Goal: Task Accomplishment & Management: Use online tool/utility

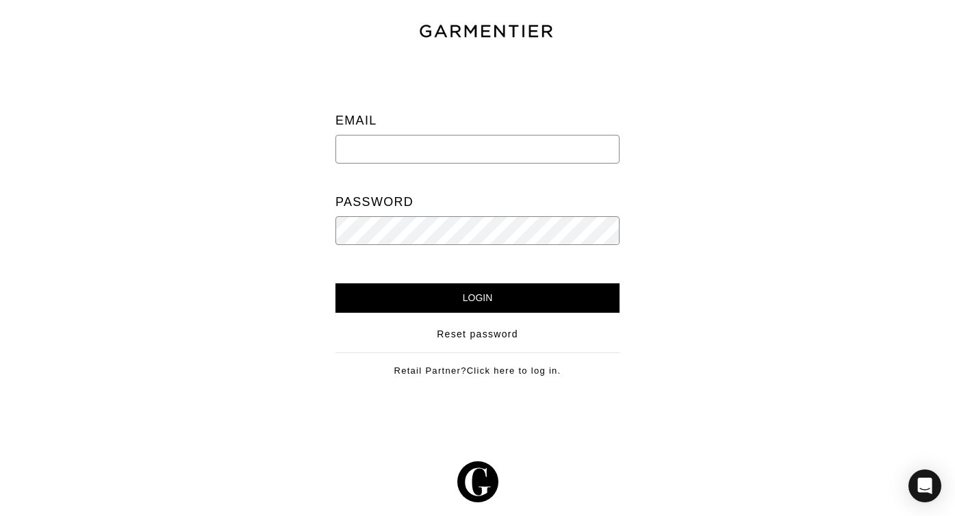
type input "[EMAIL_ADDRESS][DOMAIN_NAME]"
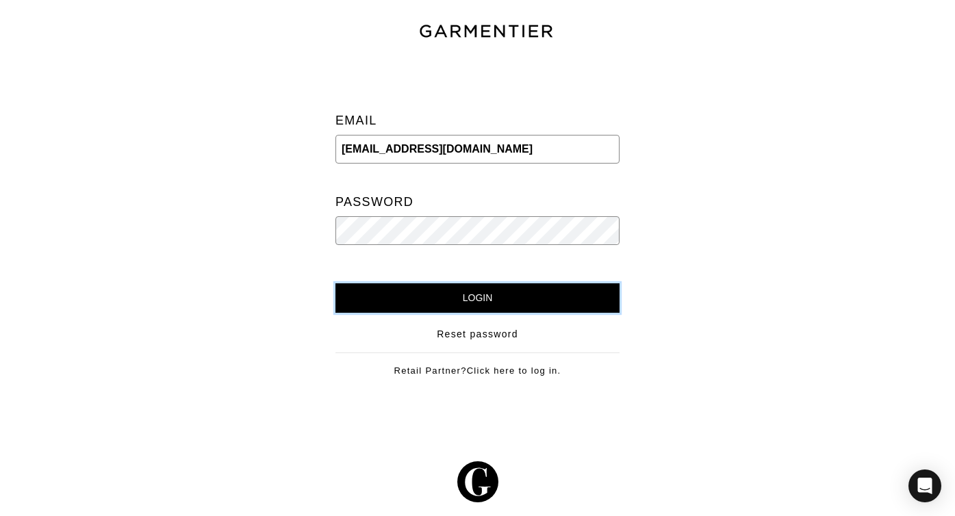
click at [457, 311] on input "Login" at bounding box center [477, 297] width 284 height 29
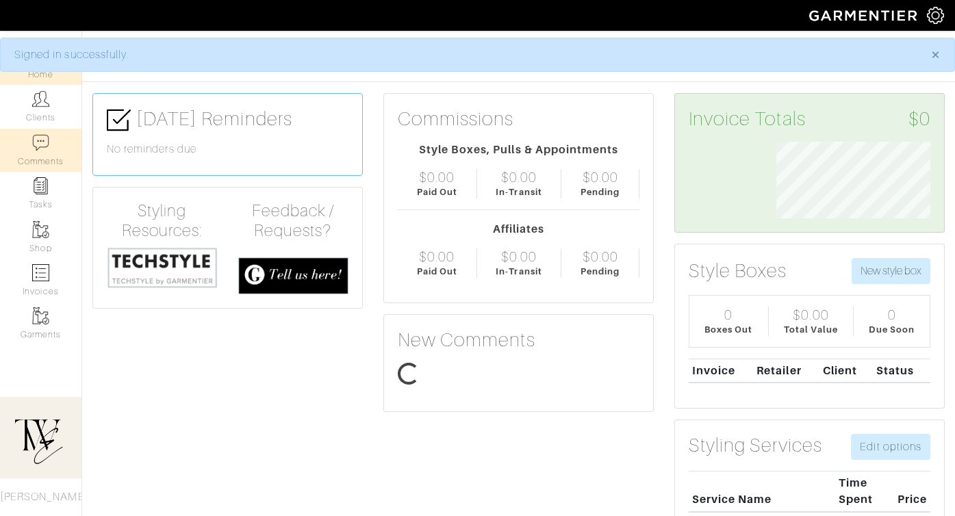
scroll to position [77, 174]
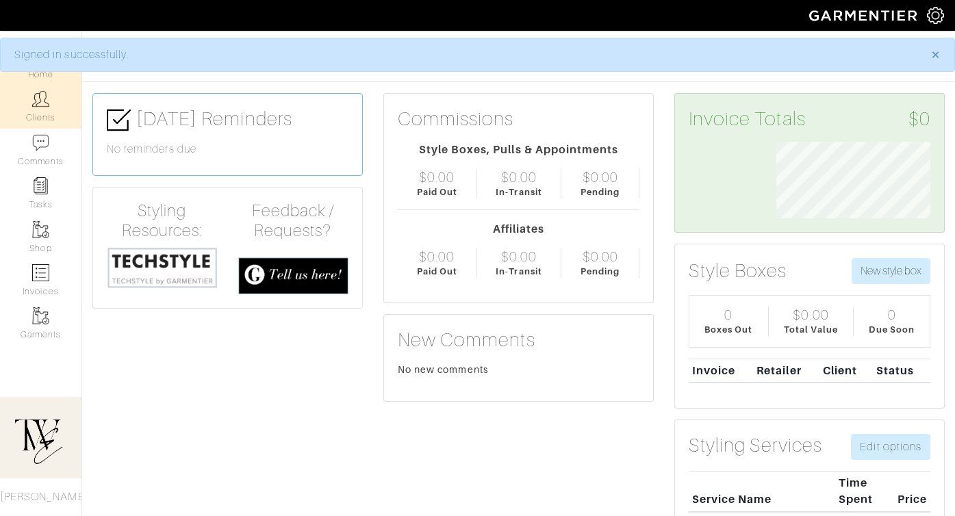
click at [49, 103] on link "Clients" at bounding box center [40, 106] width 81 height 43
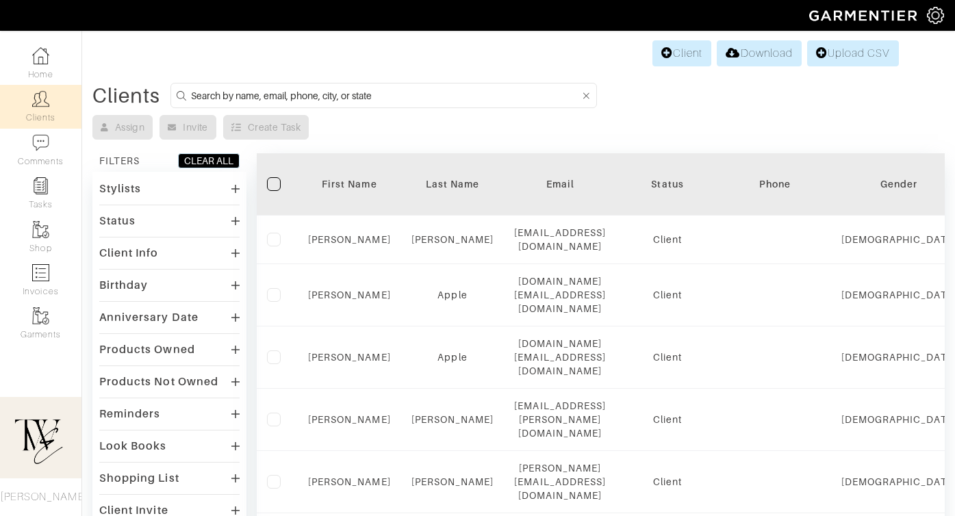
click at [357, 177] on div "First Name" at bounding box center [349, 184] width 83 height 14
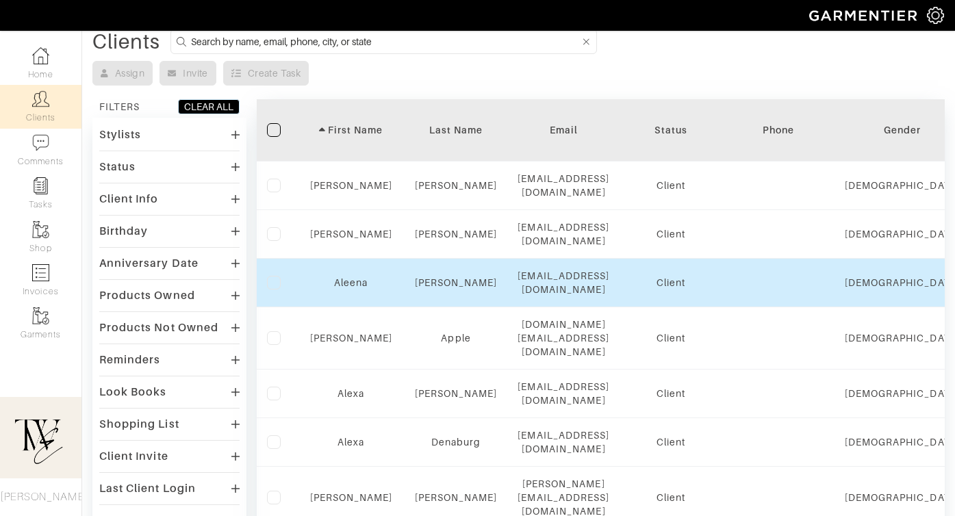
scroll to position [148, 0]
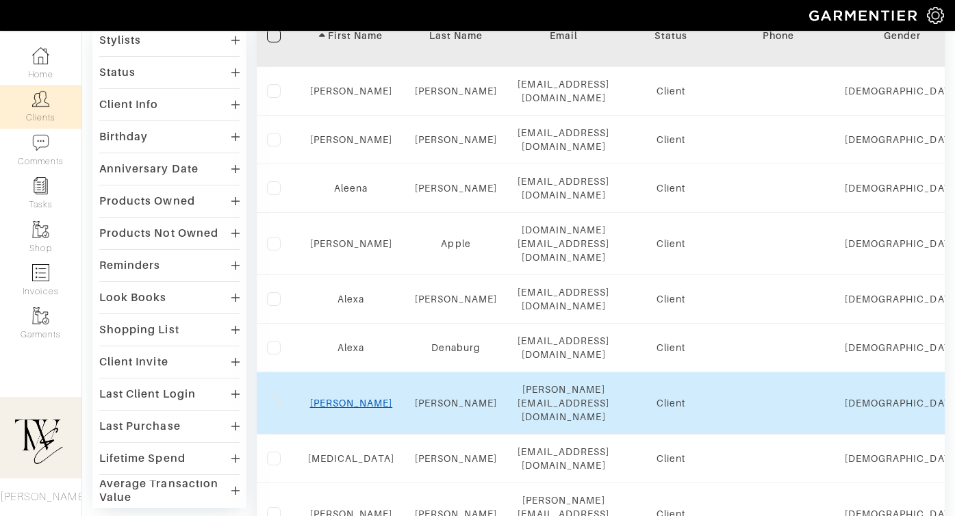
click at [343, 398] on link "Alexis" at bounding box center [351, 403] width 83 height 11
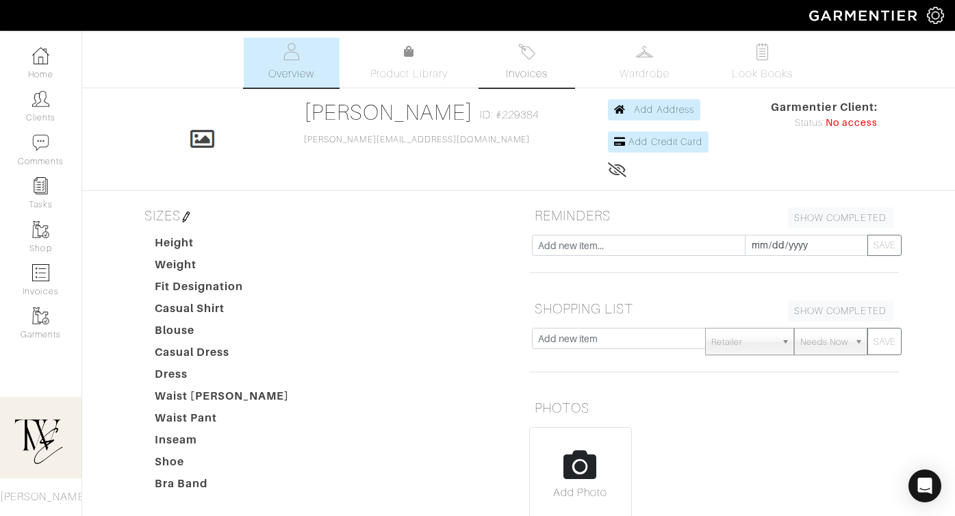
click at [536, 47] on link "Invoices" at bounding box center [527, 63] width 96 height 50
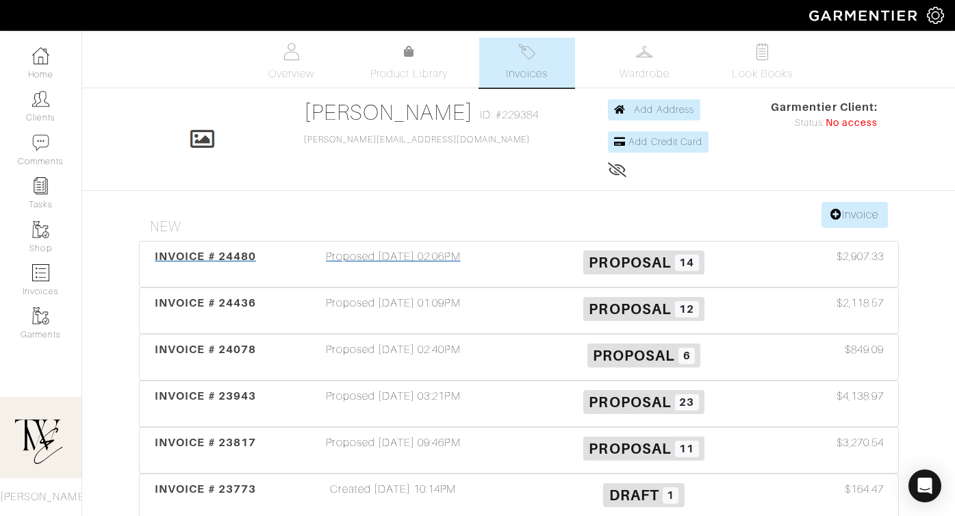
click at [200, 253] on span "INVOICE # 24480" at bounding box center [205, 256] width 101 height 13
click at [235, 313] on div "INVOICE # 24436" at bounding box center [205, 310] width 125 height 31
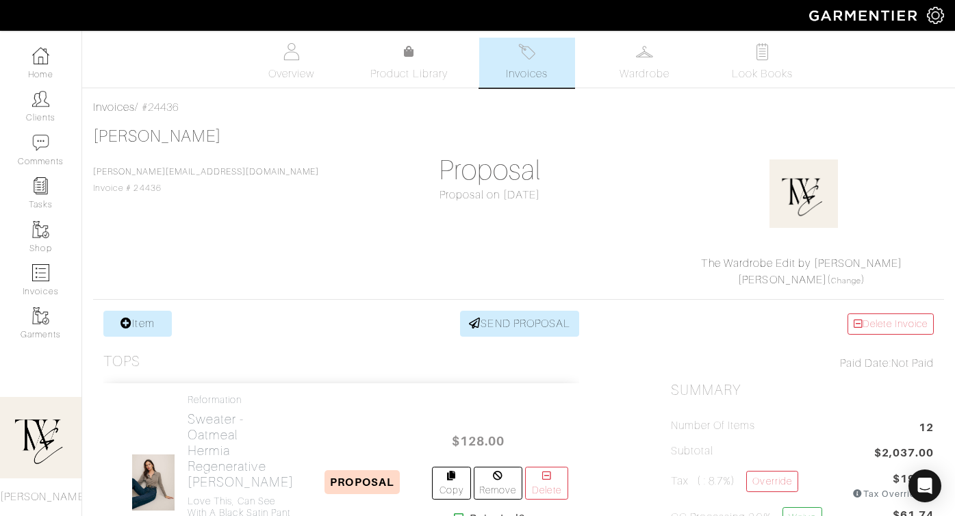
scroll to position [289, 0]
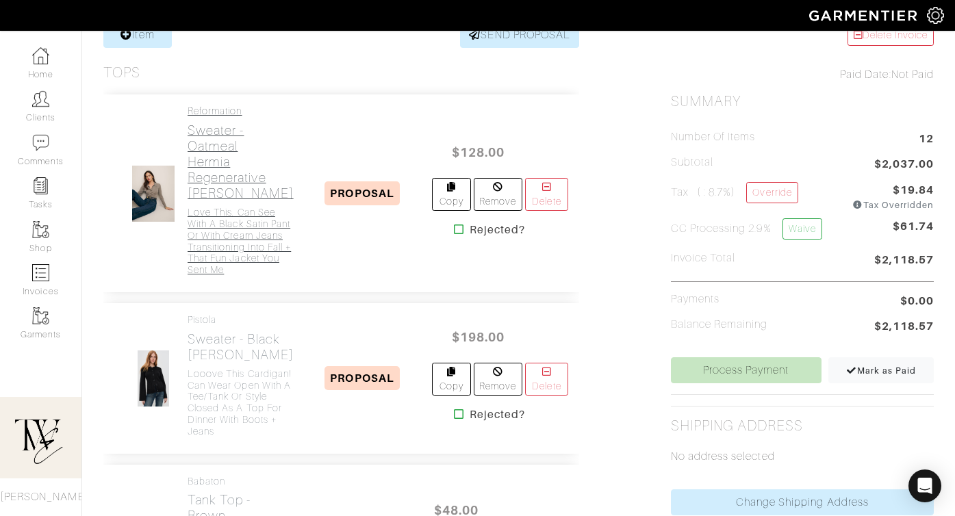
click at [230, 154] on h2 "Sweater - Oatmeal Hermia Regenerative Merino Polo" at bounding box center [240, 161] width 106 height 79
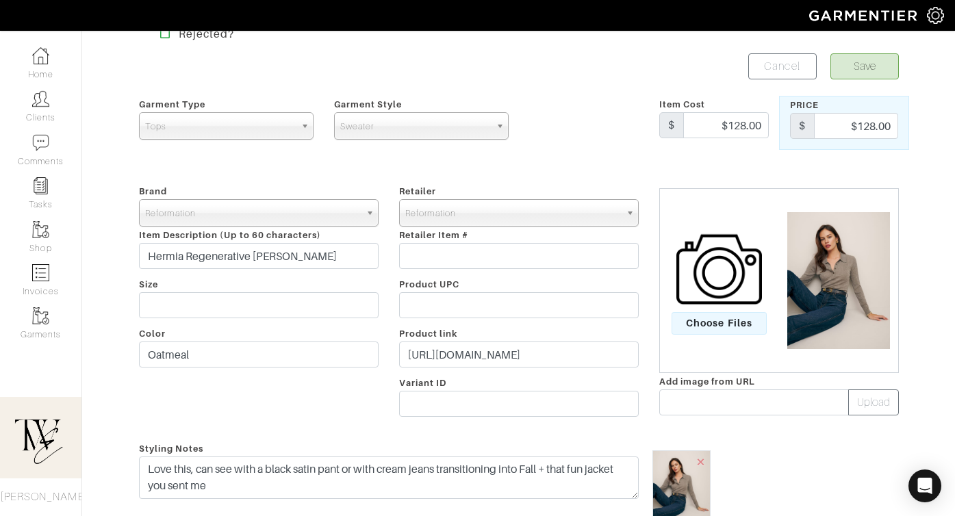
scroll to position [49, 0]
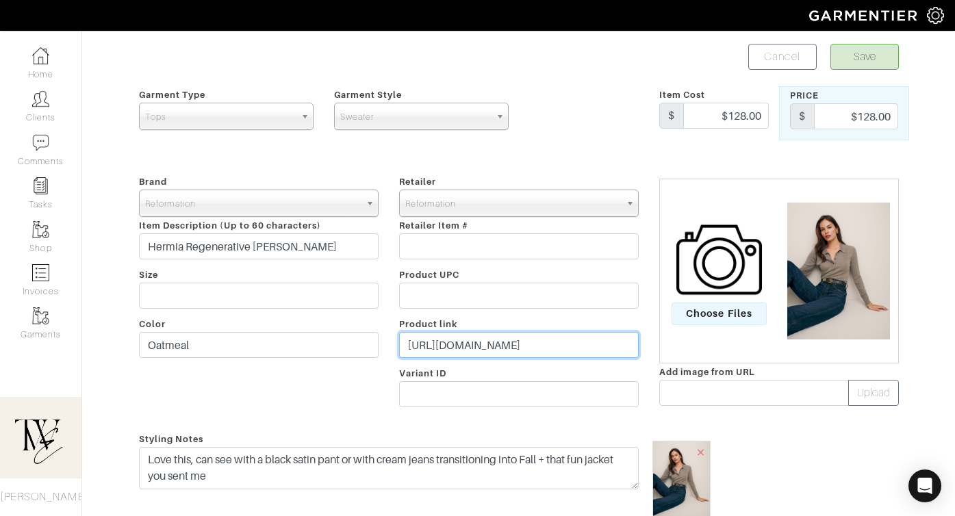
click at [517, 344] on input "https://go.shopmy.us/p-23837961" at bounding box center [518, 345] width 239 height 26
click at [883, 64] on button "Save" at bounding box center [864, 57] width 68 height 26
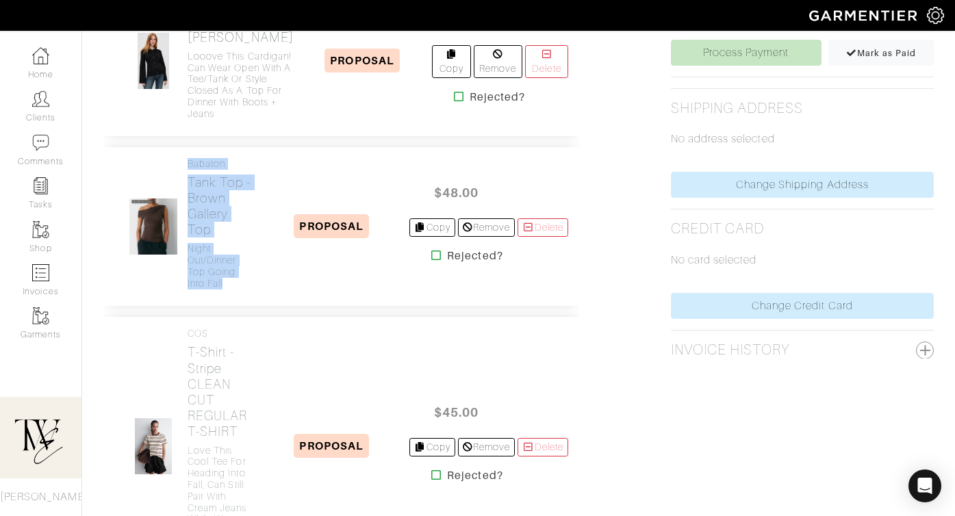
scroll to position [614, 0]
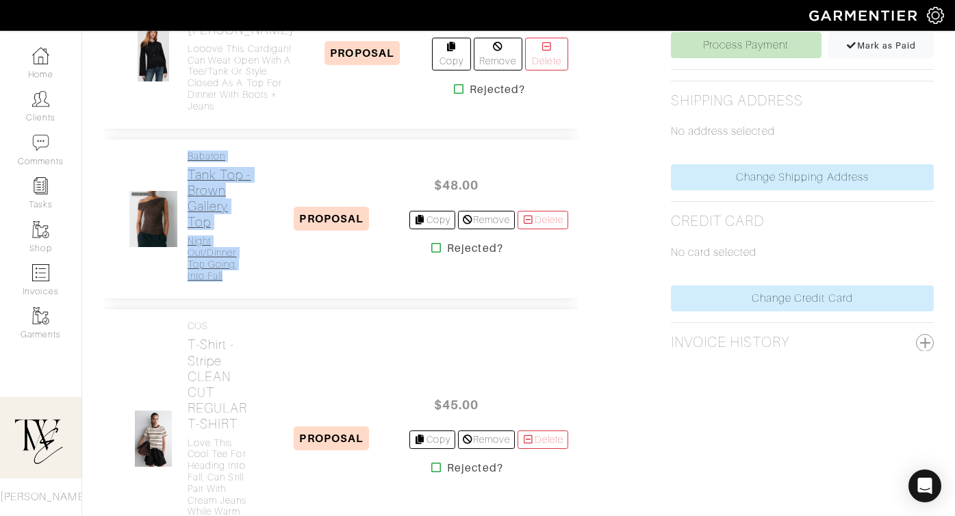
click at [229, 230] on h2 "Tank Top - Brown Gallery Top" at bounding box center [220, 198] width 66 height 63
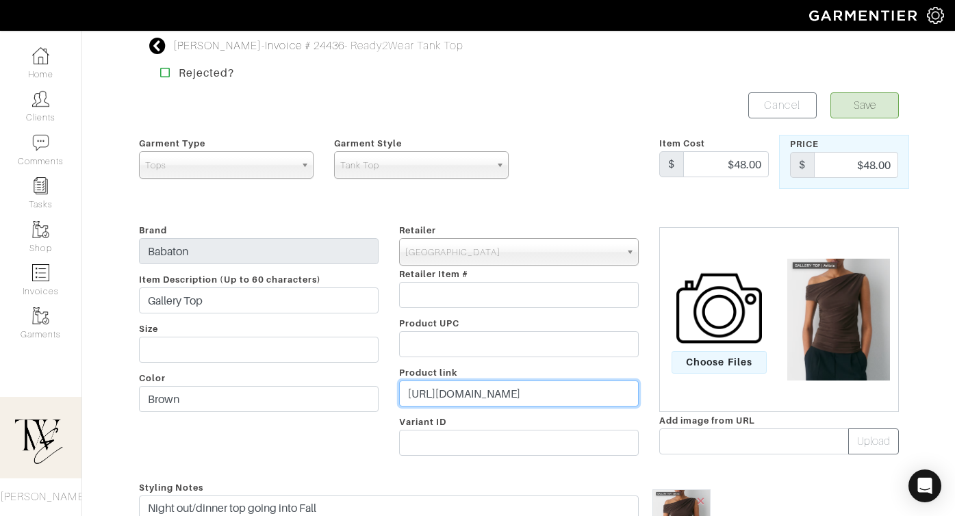
click at [468, 392] on input "[URL][DOMAIN_NAME]" at bounding box center [518, 393] width 239 height 26
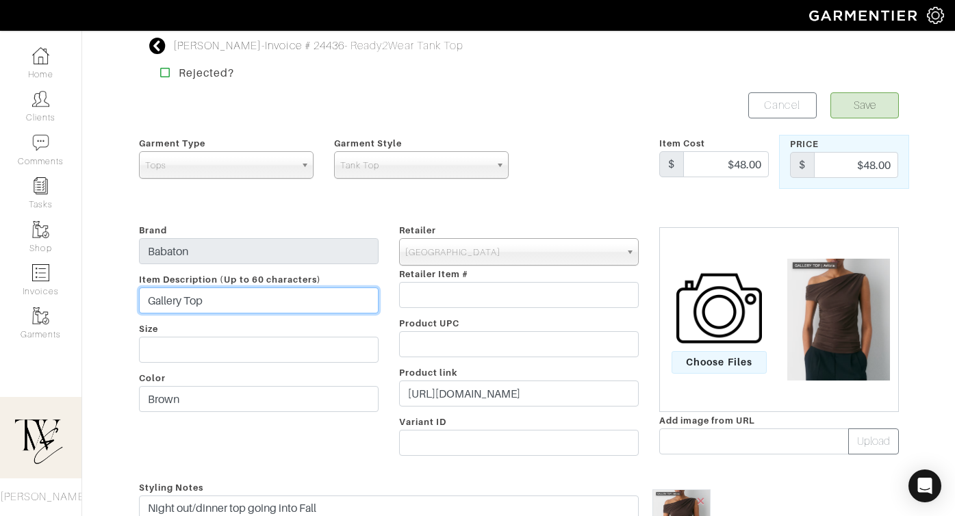
click at [231, 298] on input "Gallery Top" at bounding box center [258, 300] width 239 height 26
click at [877, 109] on button "Save" at bounding box center [864, 105] width 68 height 26
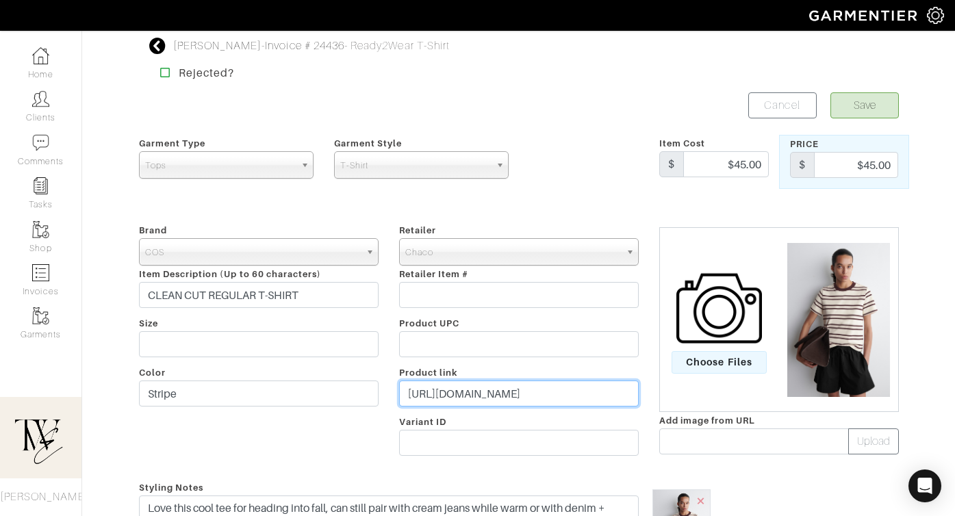
click at [473, 394] on input "[URL][DOMAIN_NAME]" at bounding box center [518, 393] width 239 height 26
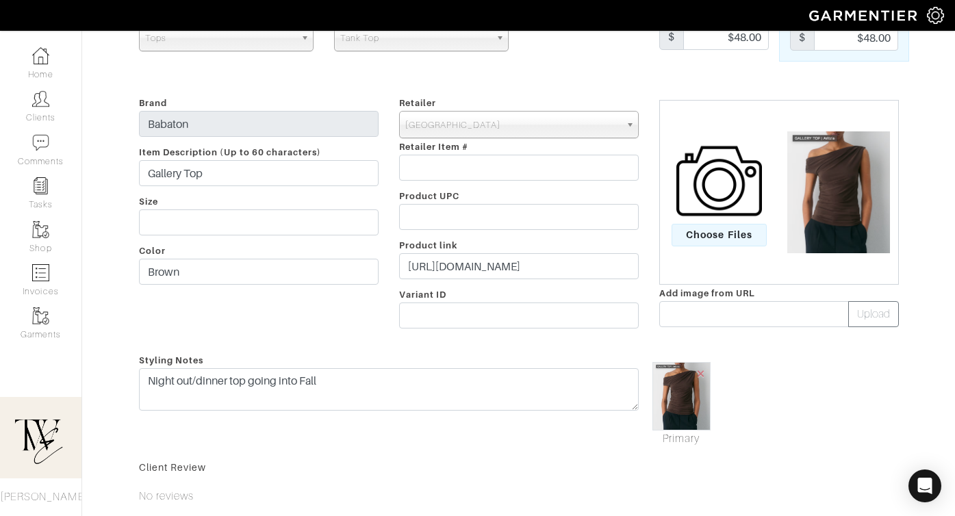
scroll to position [172, 0]
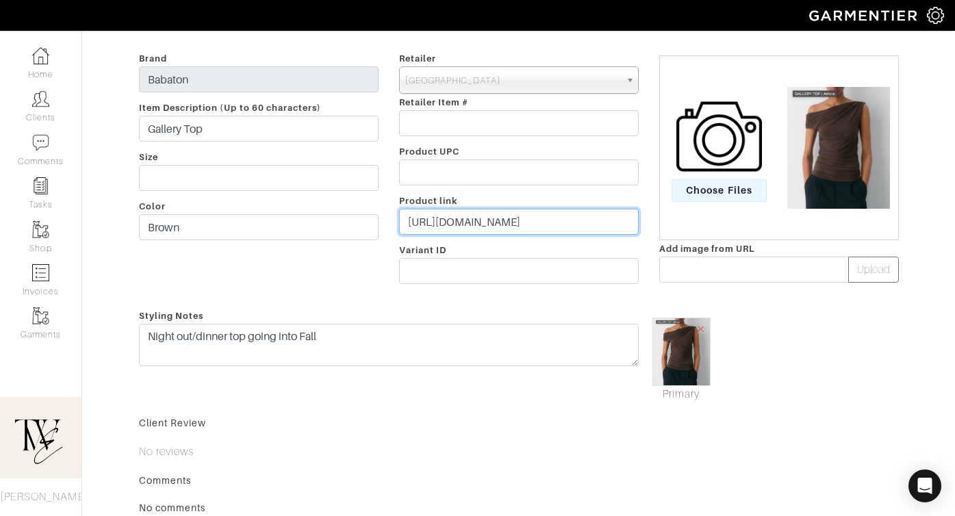
click at [533, 216] on input "https://go.shopmy.us/p-23838578" at bounding box center [518, 222] width 239 height 26
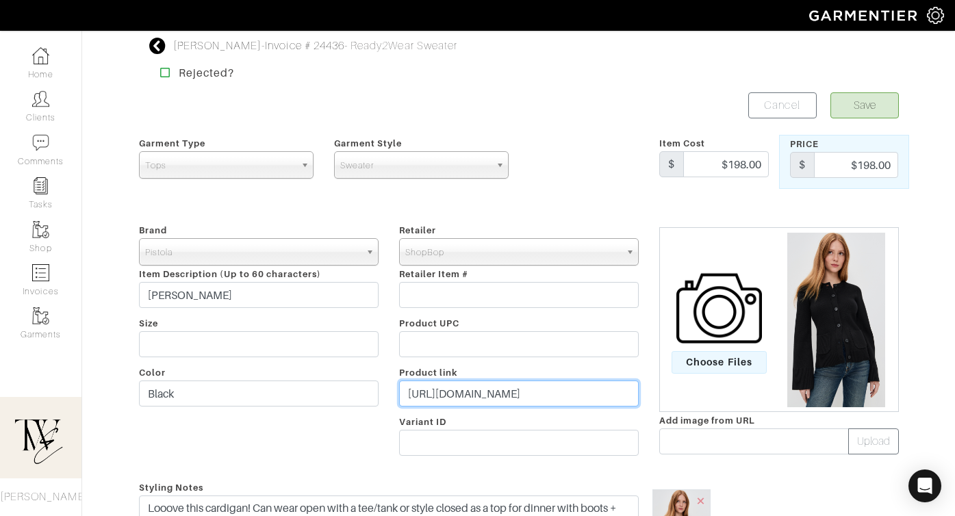
click at [469, 391] on input "https://go.shopmy.us/p-23838100" at bounding box center [518, 393] width 239 height 26
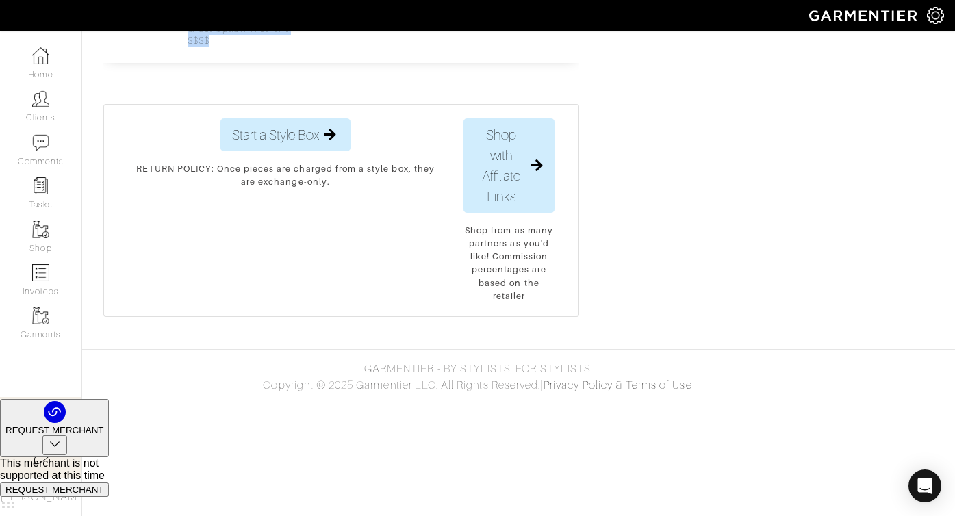
scroll to position [3538, 0]
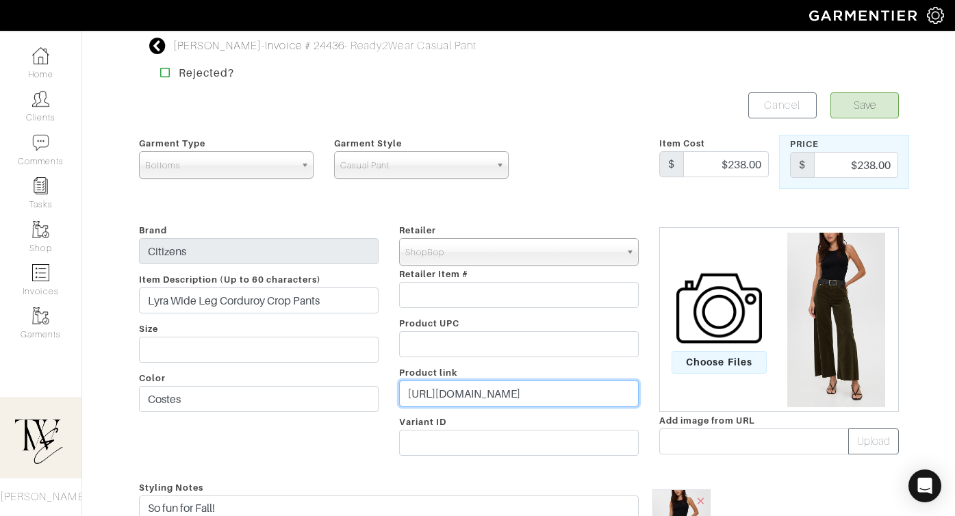
click at [526, 399] on input "https://go.shopmy.us/p-23838198" at bounding box center [518, 393] width 239 height 26
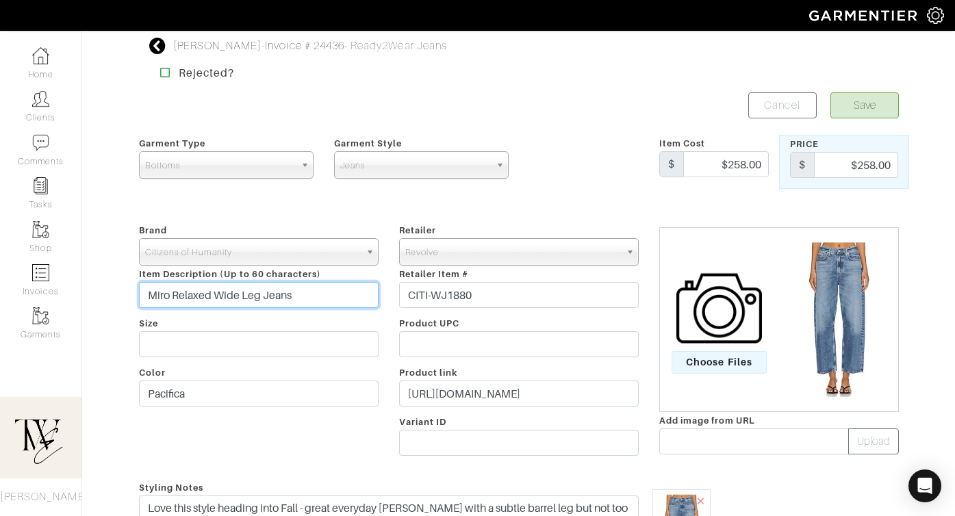
click at [300, 297] on input "Miro Relaxed Wide Leg Jeans" at bounding box center [258, 295] width 239 height 26
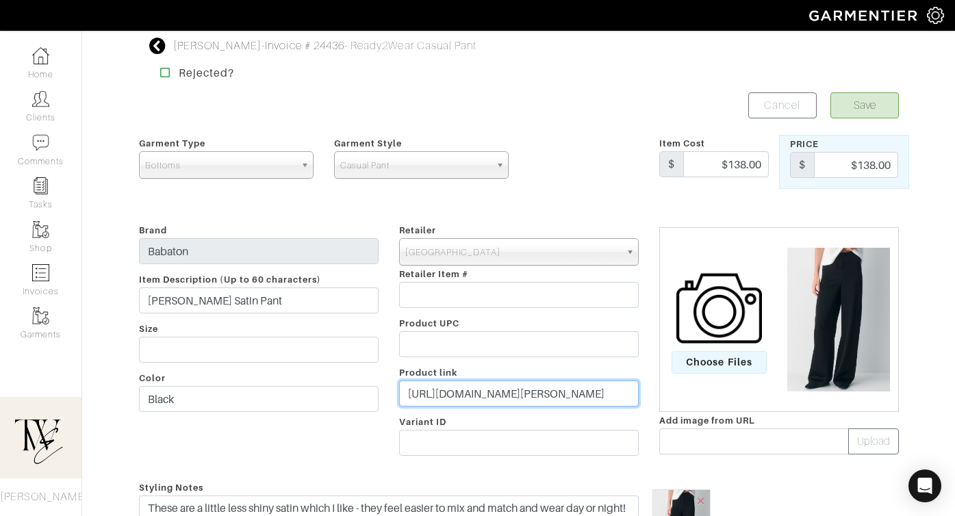
click at [526, 392] on input "https://www.aritzia.com/us/en/product/archer-satin-pant/127436009.html?color=12…" at bounding box center [518, 393] width 239 height 26
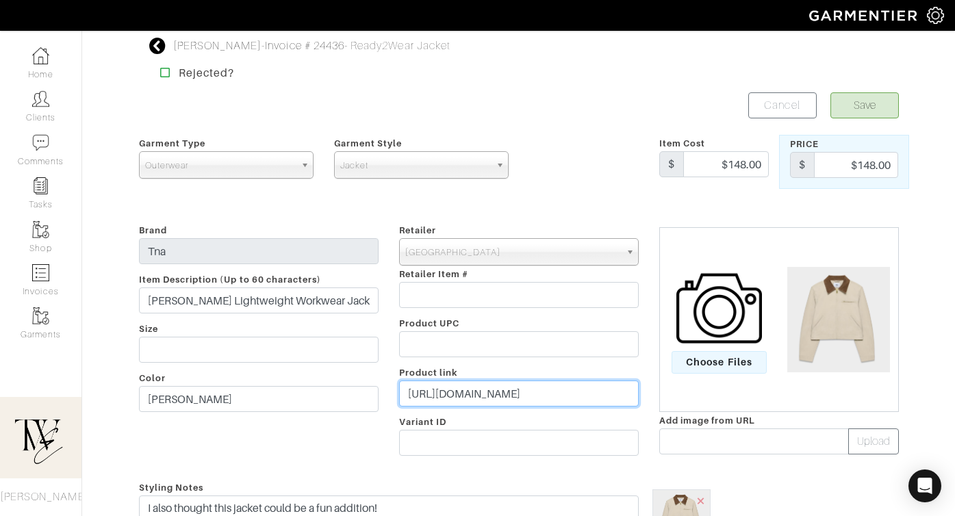
click at [513, 382] on input "[URL][DOMAIN_NAME]" at bounding box center [518, 393] width 239 height 26
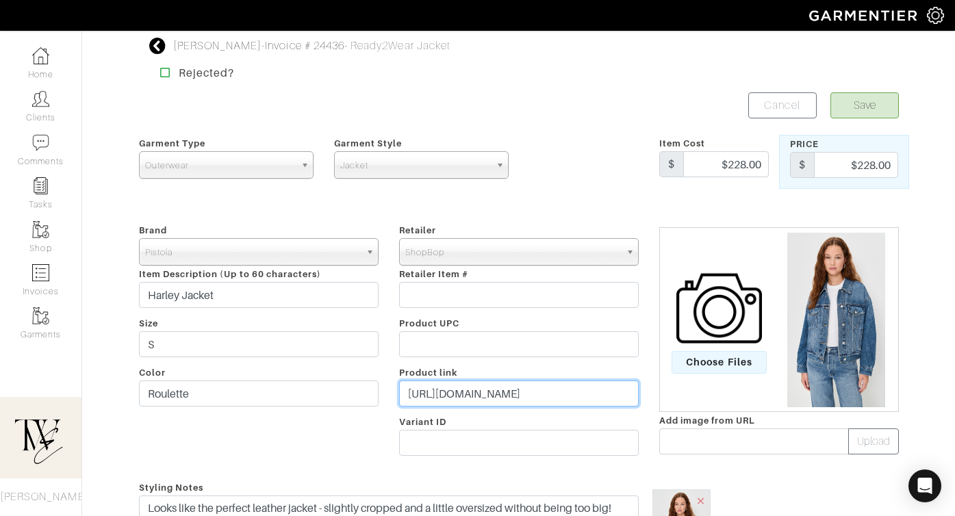
click at [518, 399] on input "[URL][DOMAIN_NAME]" at bounding box center [518, 393] width 239 height 26
click at [518, 399] on input "https://go.shopmy.us/p-23837470" at bounding box center [518, 393] width 239 height 26
